Goal: Check status: Check status

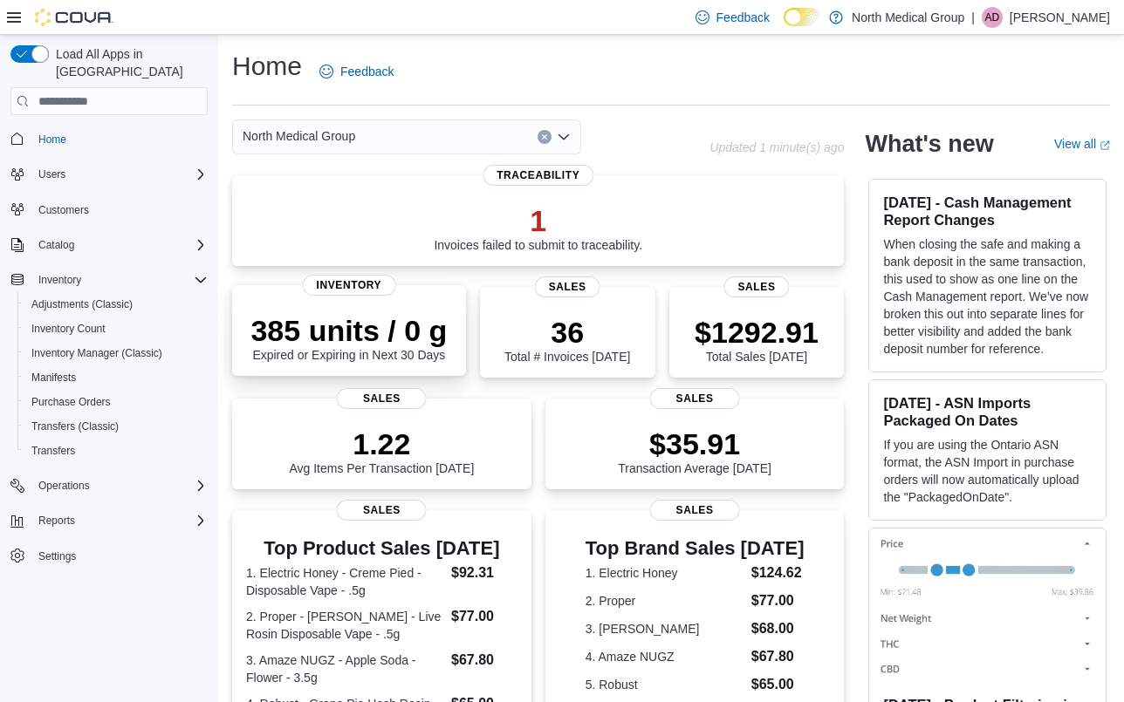
click at [386, 348] on div "385 units / 0 g Expired or Expiring in Next 30 Days" at bounding box center [348, 337] width 196 height 49
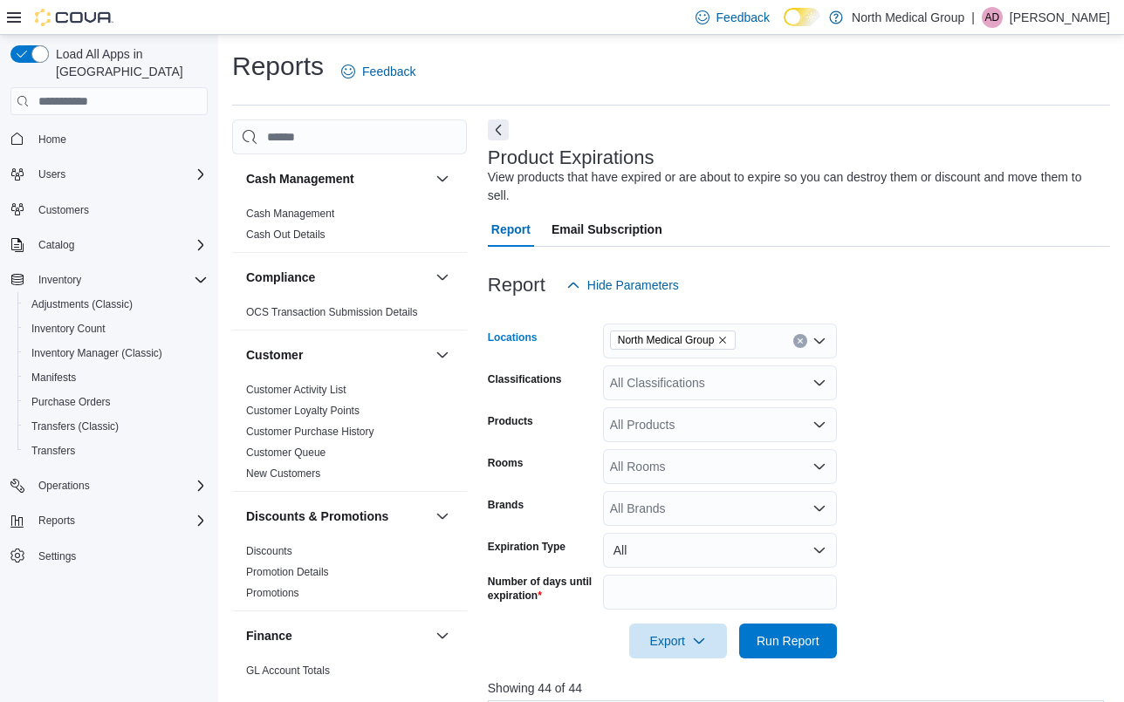
click at [765, 342] on div "North Medical Group" at bounding box center [720, 341] width 234 height 35
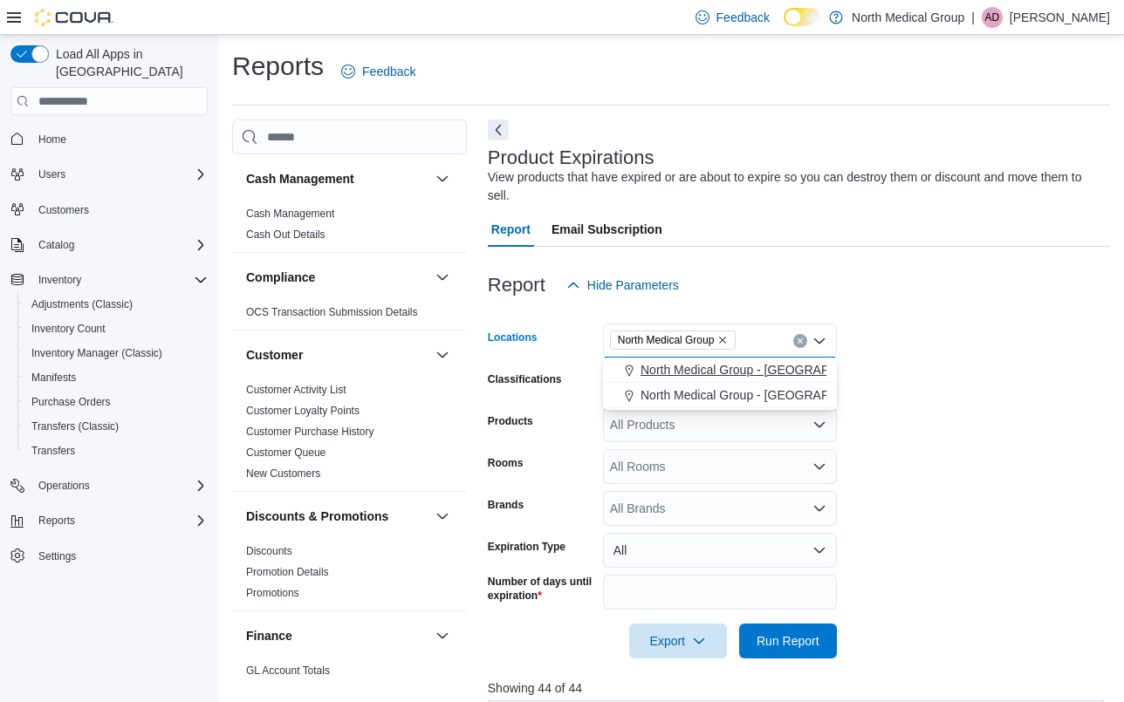
click at [777, 366] on span "North Medical Group - Hillsboro" at bounding box center [765, 369] width 250 height 17
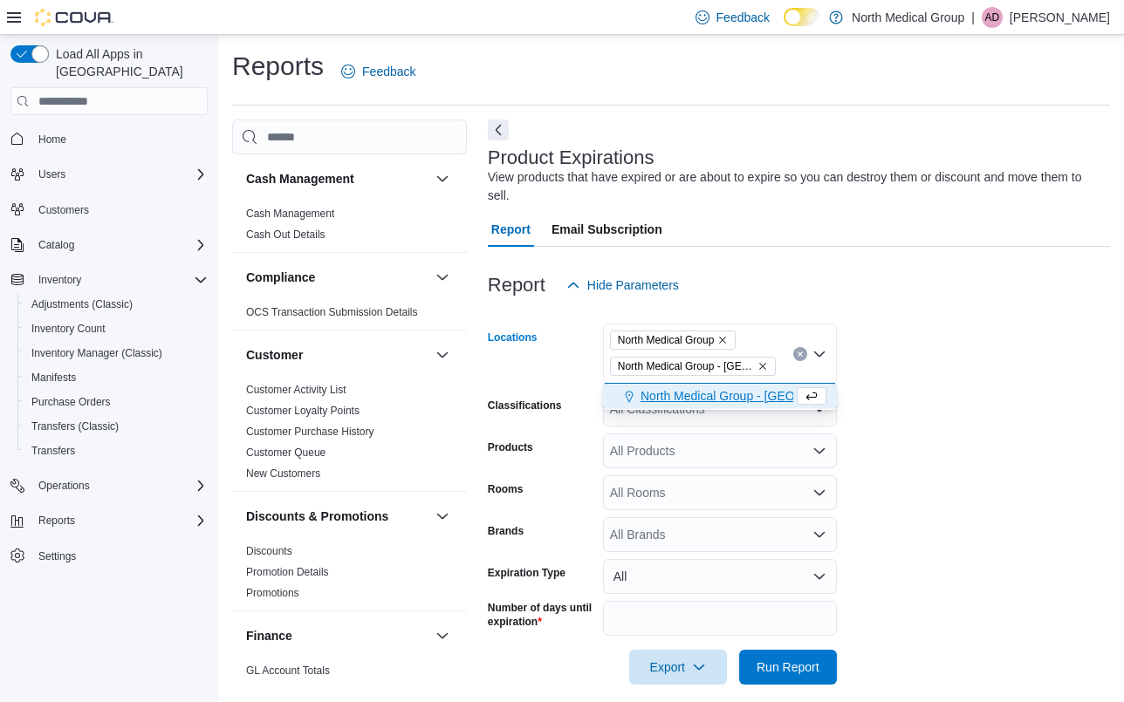
click at [728, 337] on icon "Remove North Medical Group from selection in this group" at bounding box center [722, 340] width 10 height 10
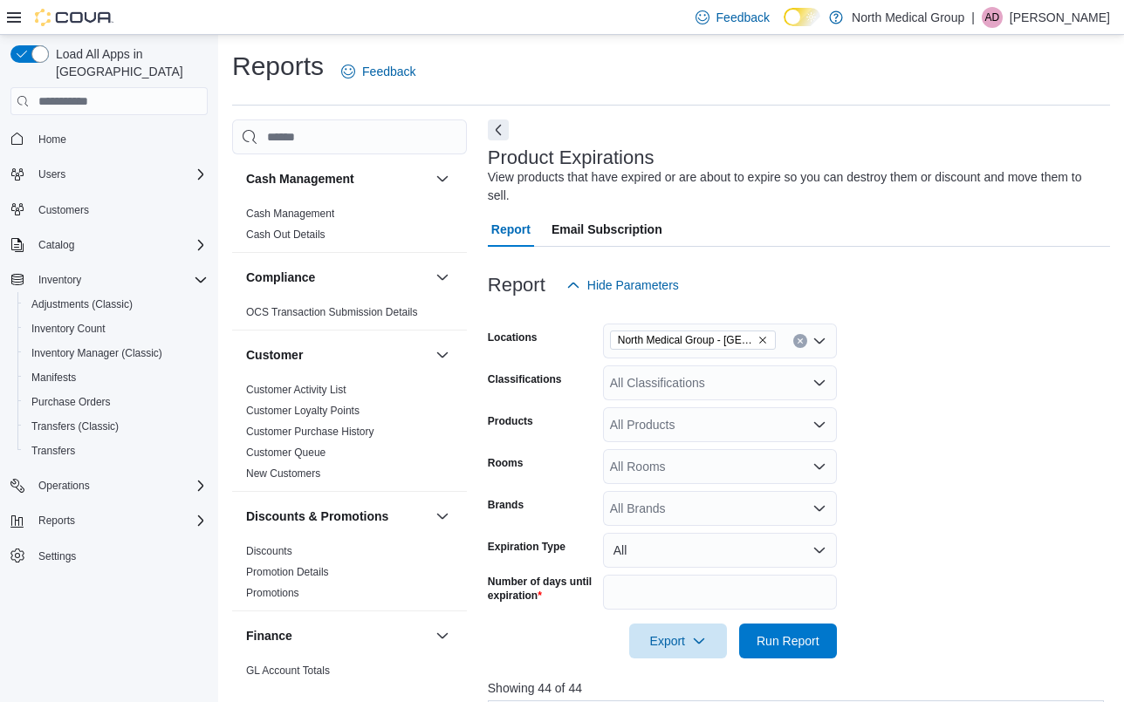
click at [963, 369] on form "Locations North Medical Group - Hillsboro Classifications All Classifications P…" at bounding box center [799, 481] width 622 height 356
click at [789, 641] on span "Run Report" at bounding box center [787, 640] width 63 height 17
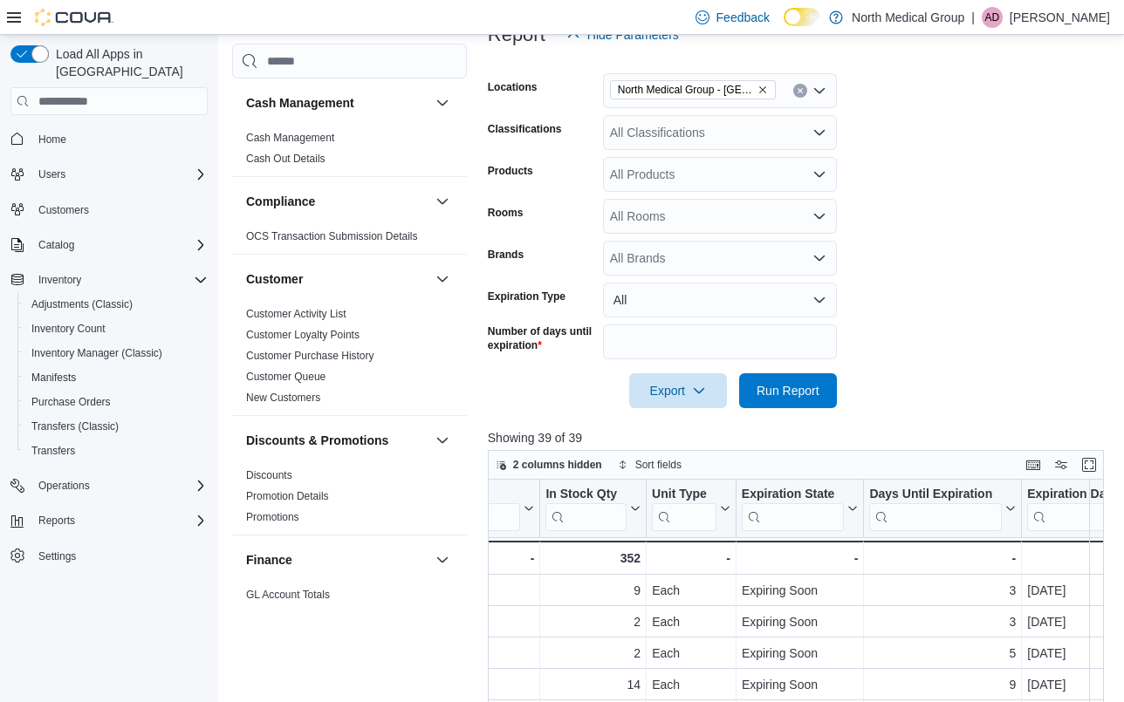
scroll to position [250, 0]
